Goal: Task Accomplishment & Management: Manage account settings

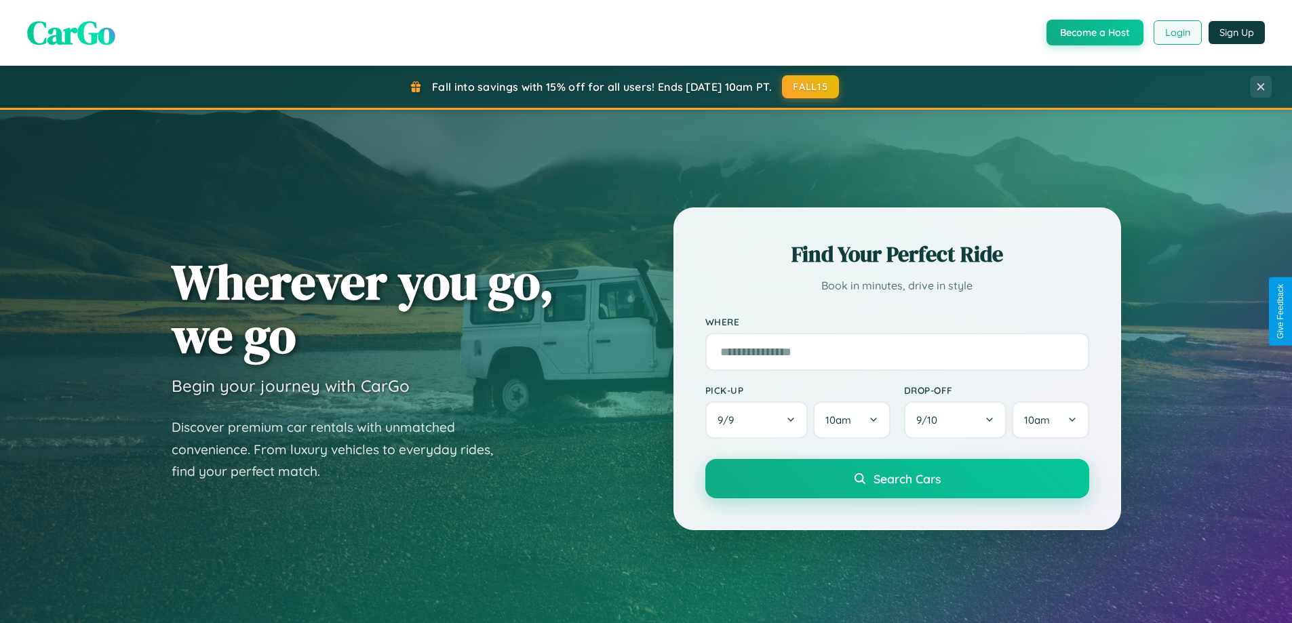
click at [1176, 33] on button "Login" at bounding box center [1177, 32] width 48 height 24
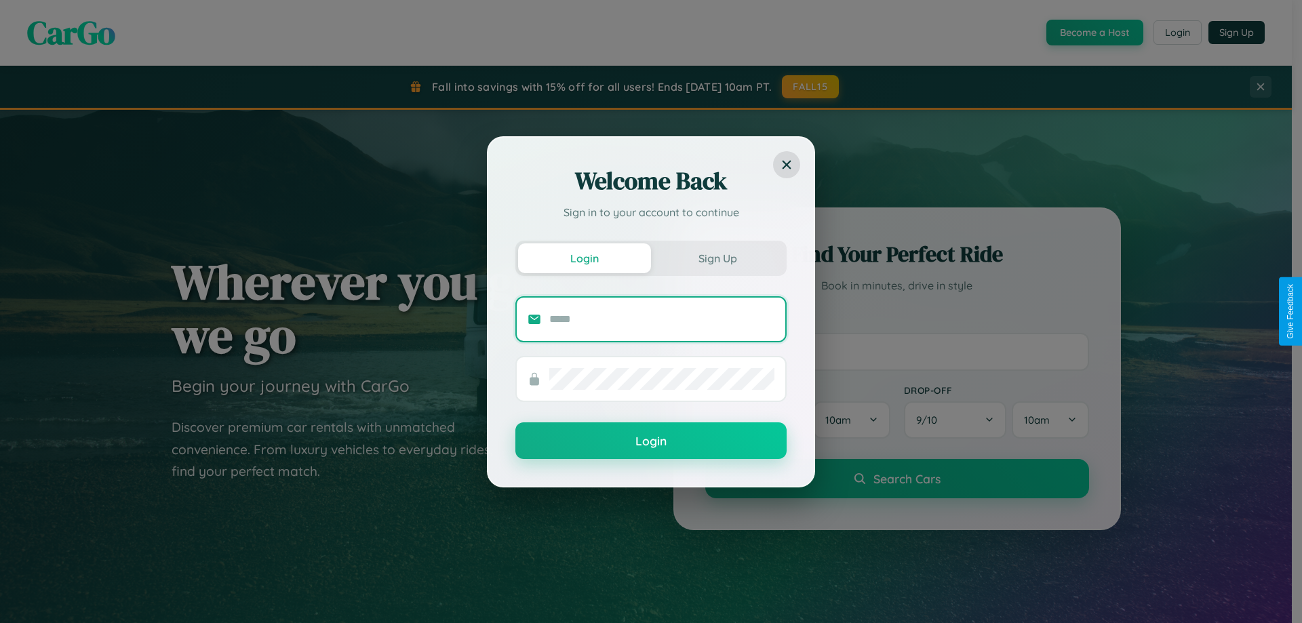
click at [662, 319] on input "text" at bounding box center [661, 320] width 225 height 22
type input "**********"
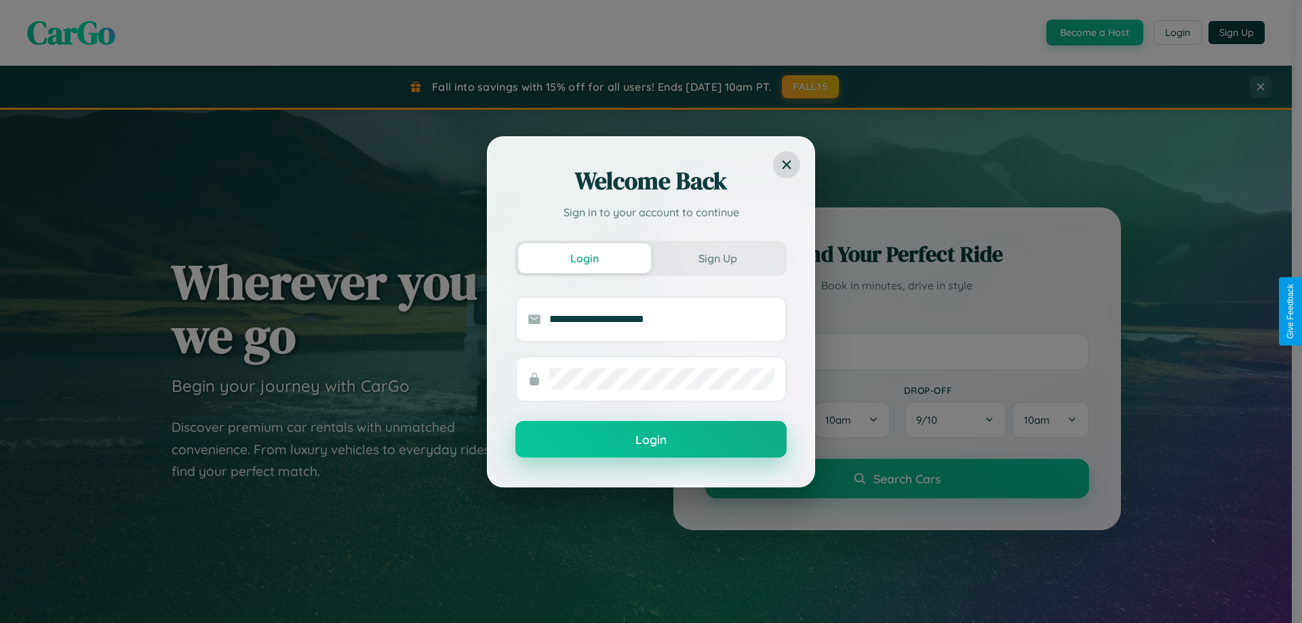
click at [651, 440] on button "Login" at bounding box center [650, 439] width 271 height 37
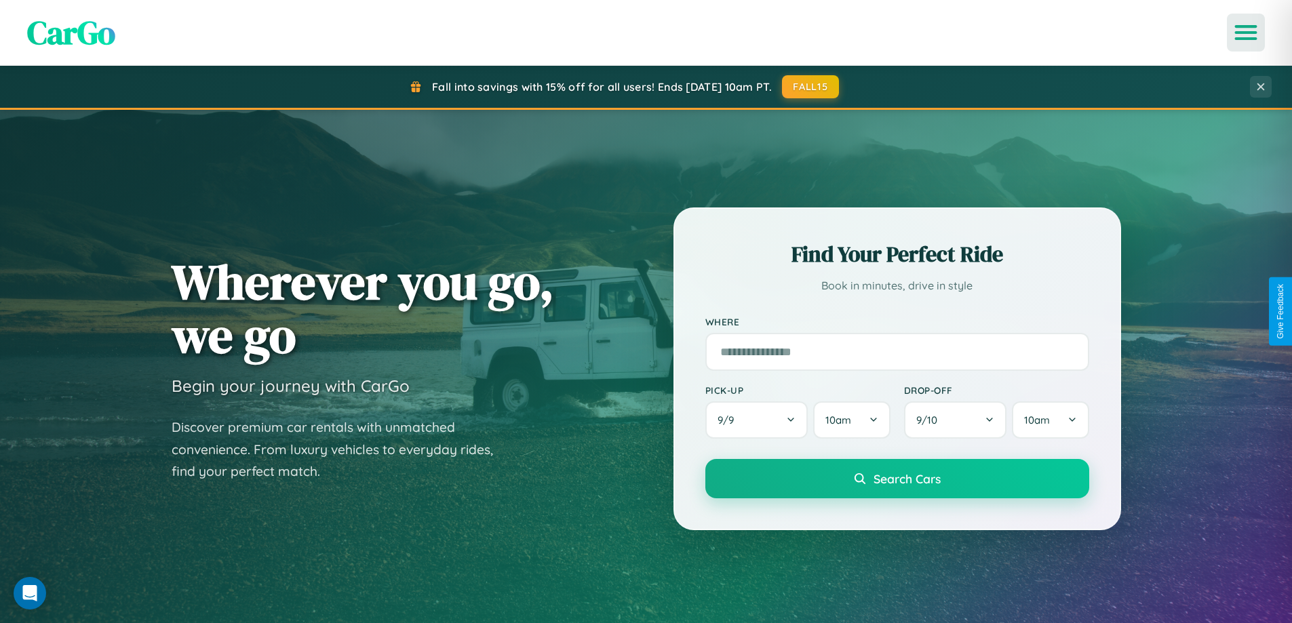
click at [1246, 33] on icon "Open menu" at bounding box center [1246, 32] width 20 height 12
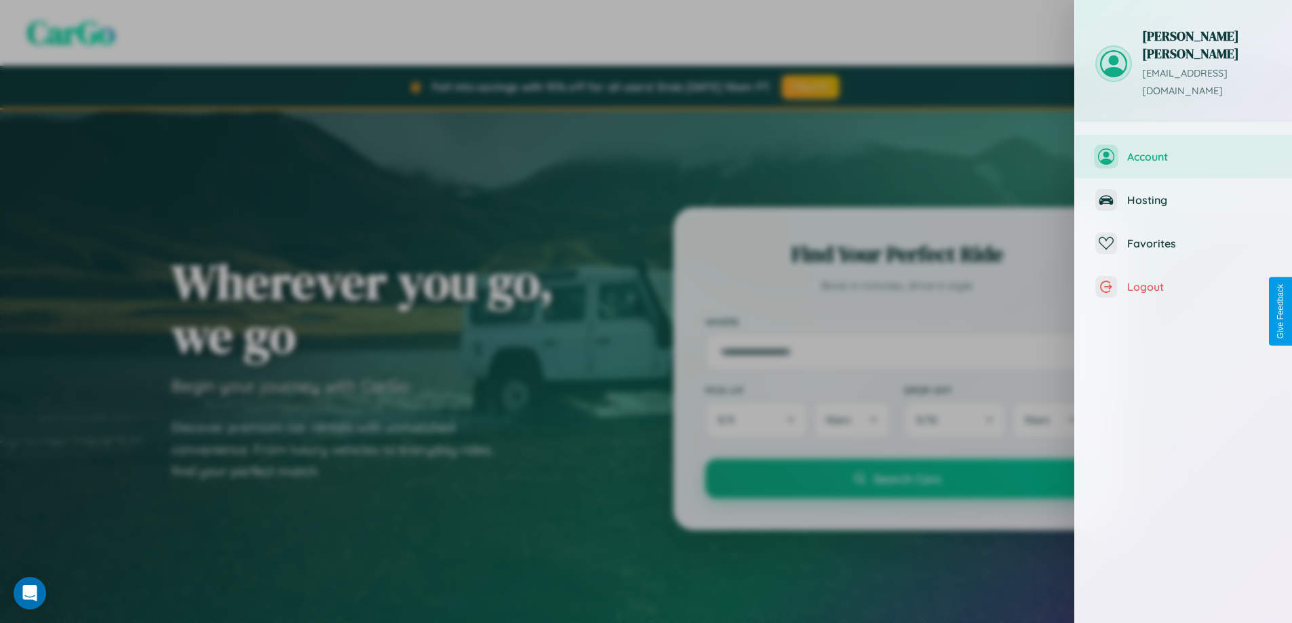
click at [1183, 150] on span "Account" at bounding box center [1199, 157] width 144 height 14
